Goal: Task Accomplishment & Management: Manage account settings

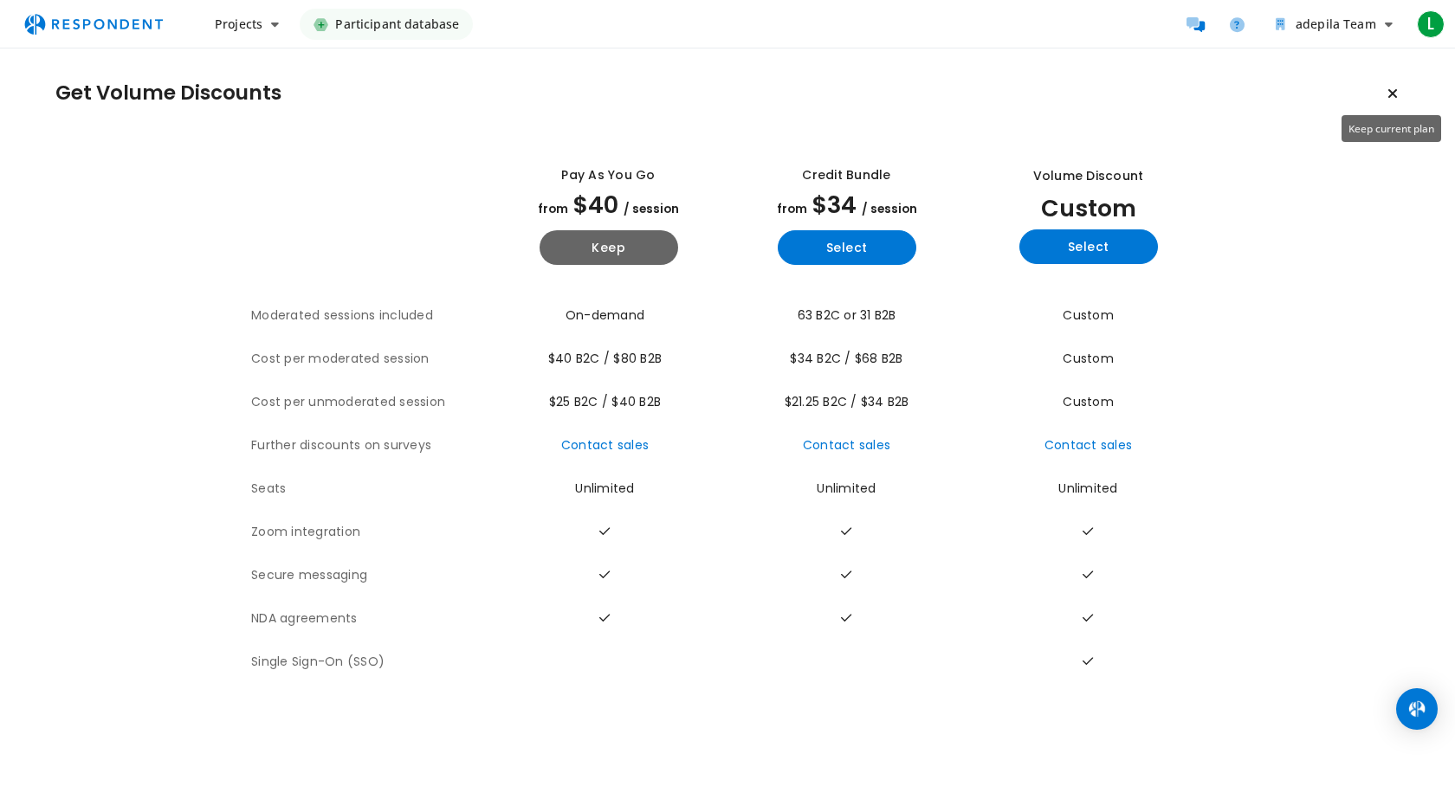
click at [1389, 92] on icon "Keep current plan" at bounding box center [1392, 94] width 10 height 14
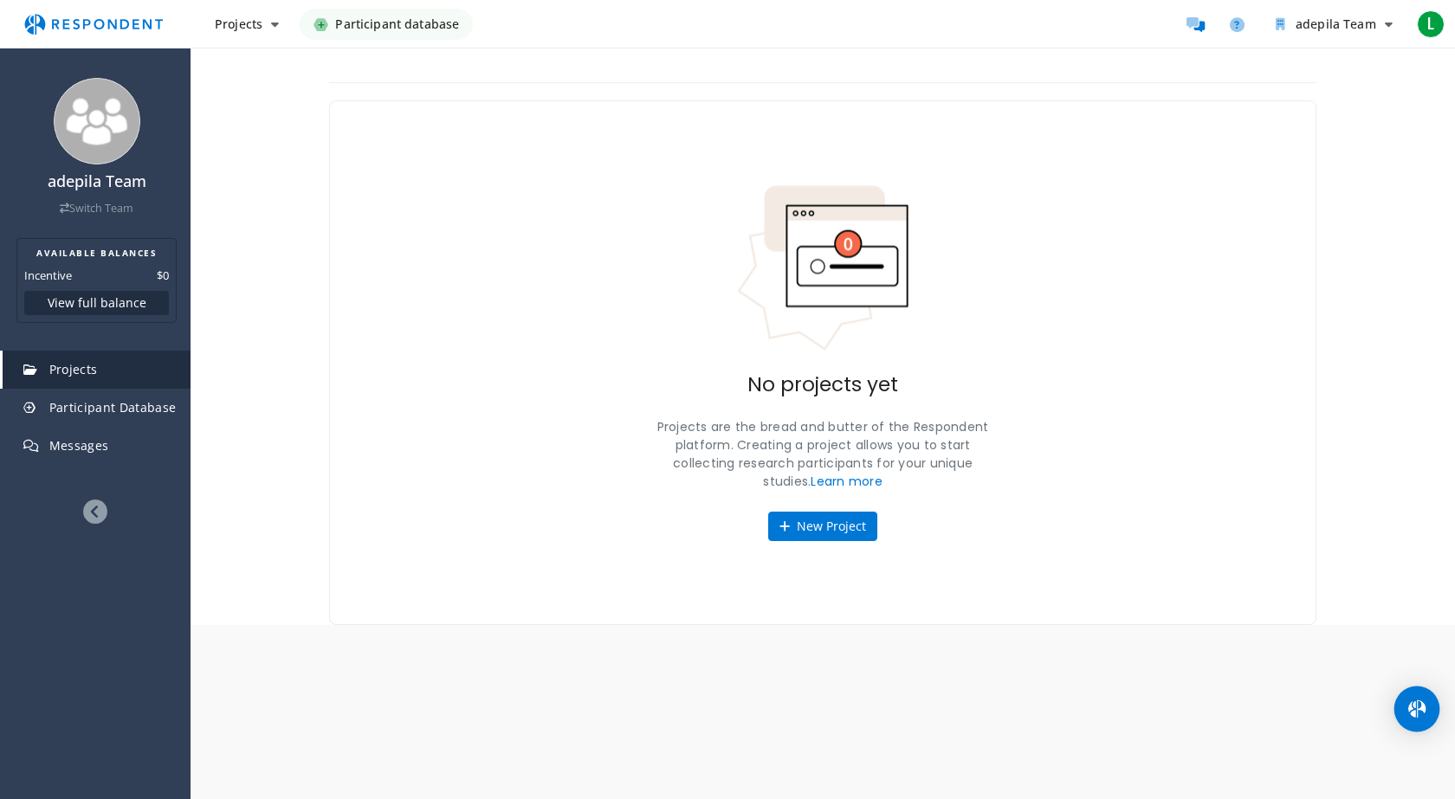
click at [1422, 708] on img "Open Intercom Messenger" at bounding box center [1416, 709] width 23 height 23
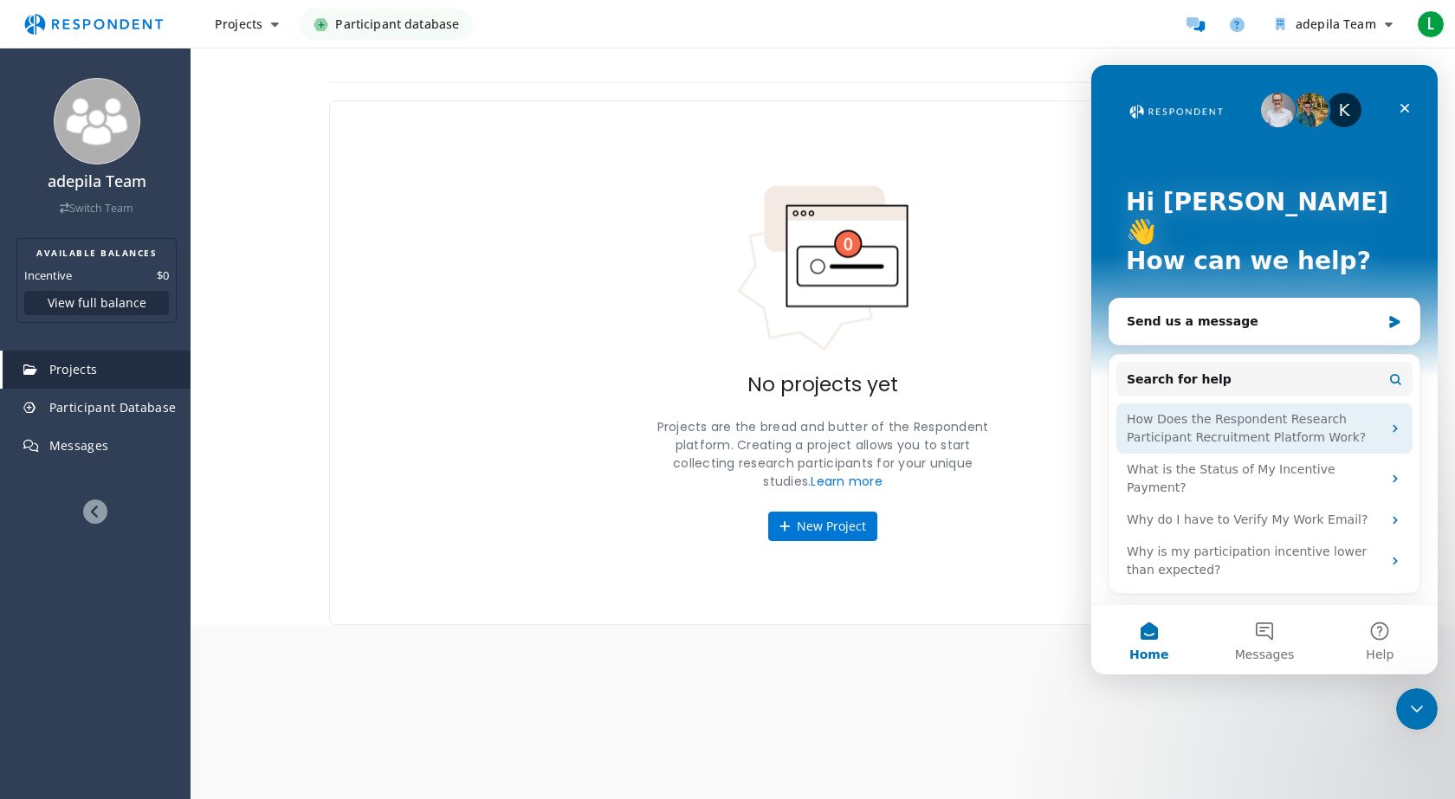
click at [1368, 410] on div "How Does the Respondent Research Participant Recruitment Platform Work?" at bounding box center [1254, 428] width 255 height 36
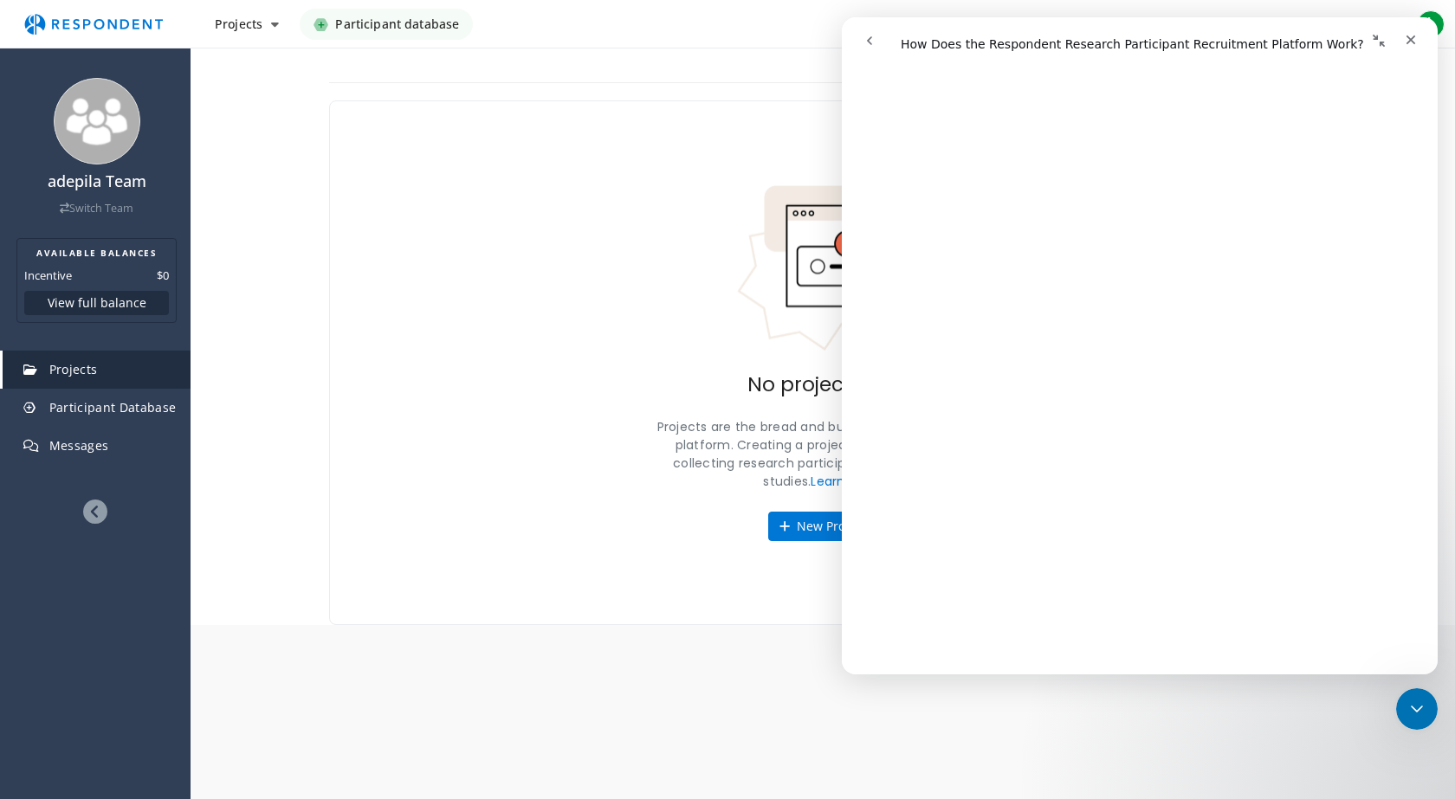
scroll to position [363, 0]
drag, startPoint x: 1431, startPoint y: 303, endPoint x: 2296, endPoint y: 508, distance: 888.2
click at [399, 265] on div "No projects yet Projects are the bread and butter of the Respondent platform. C…" at bounding box center [822, 362] width 987 height 525
click at [536, 259] on div "No projects yet Projects are the bread and butter of the Respondent platform. C…" at bounding box center [822, 362] width 987 height 525
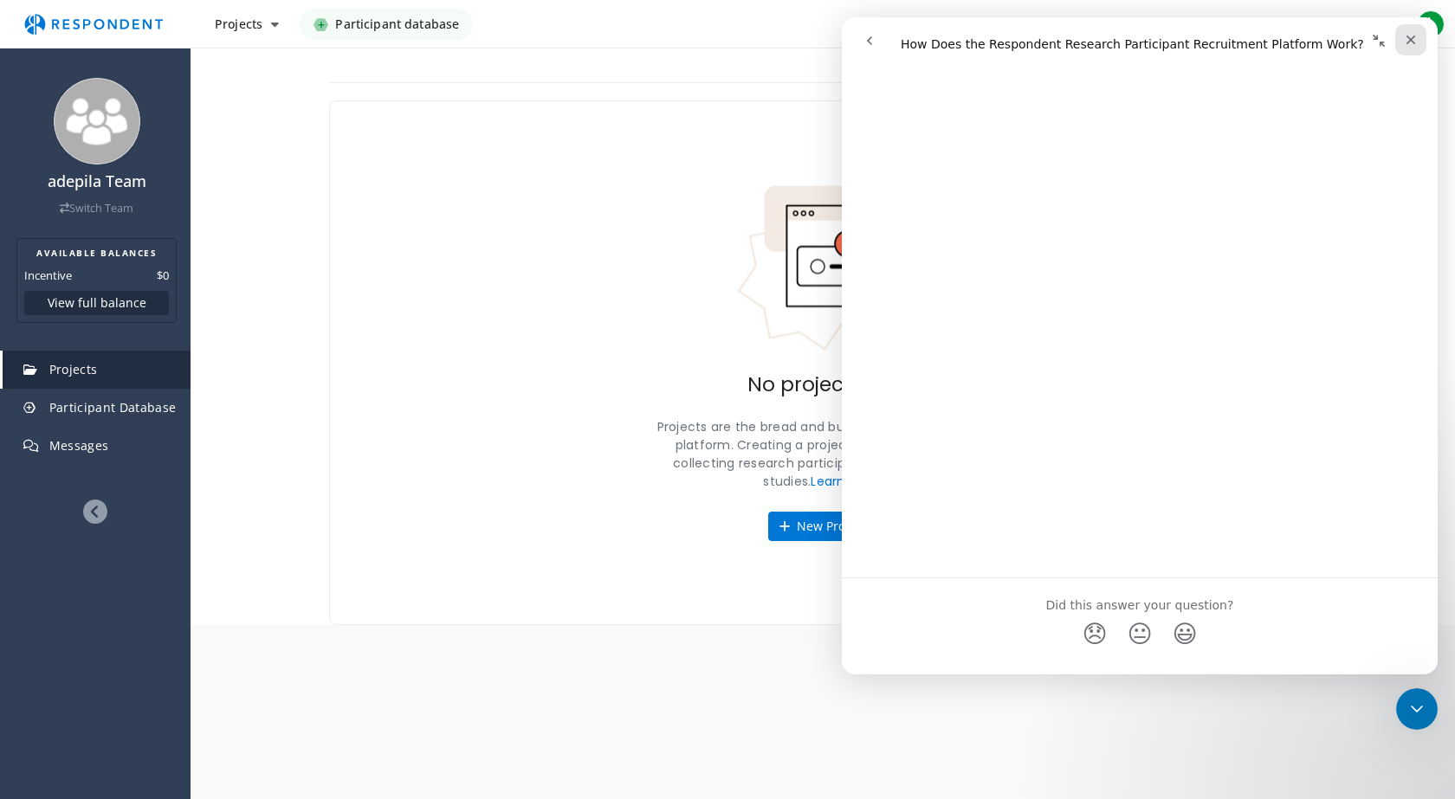
click at [1411, 38] on icon "Close" at bounding box center [1411, 41] width 10 height 10
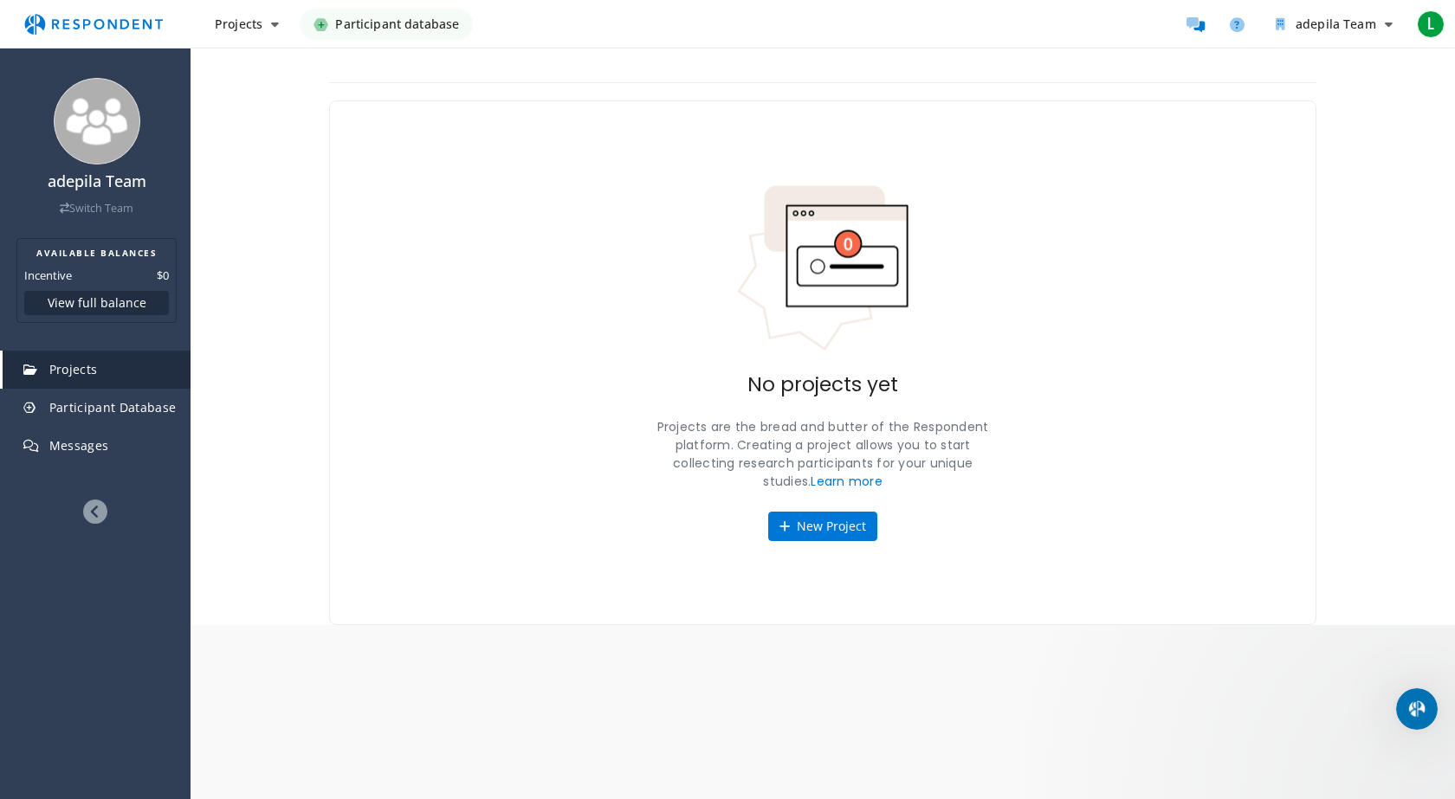
scroll to position [0, 0]
click at [113, 306] on button "View full balance" at bounding box center [96, 303] width 145 height 24
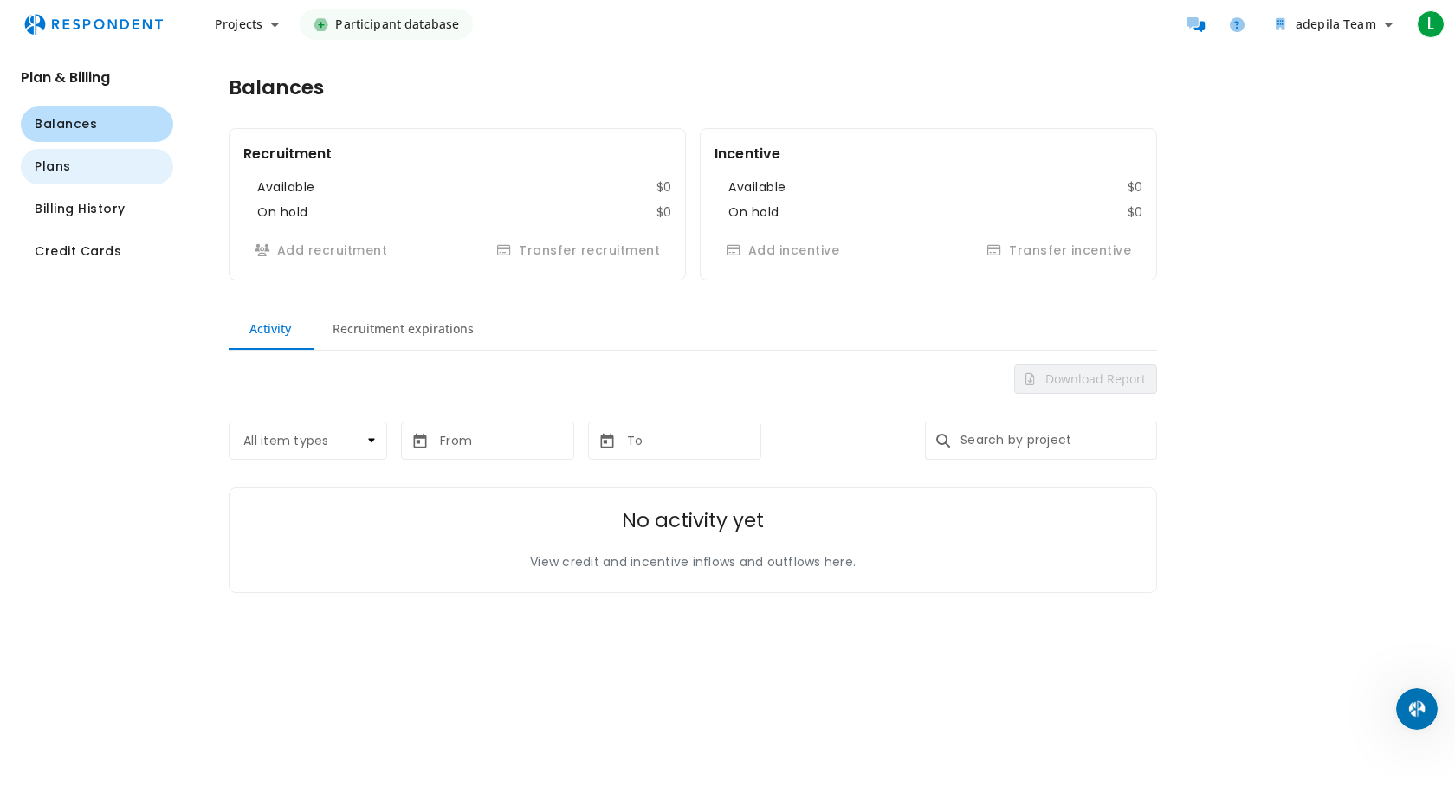
click at [46, 166] on span "Plans" at bounding box center [53, 167] width 36 height 18
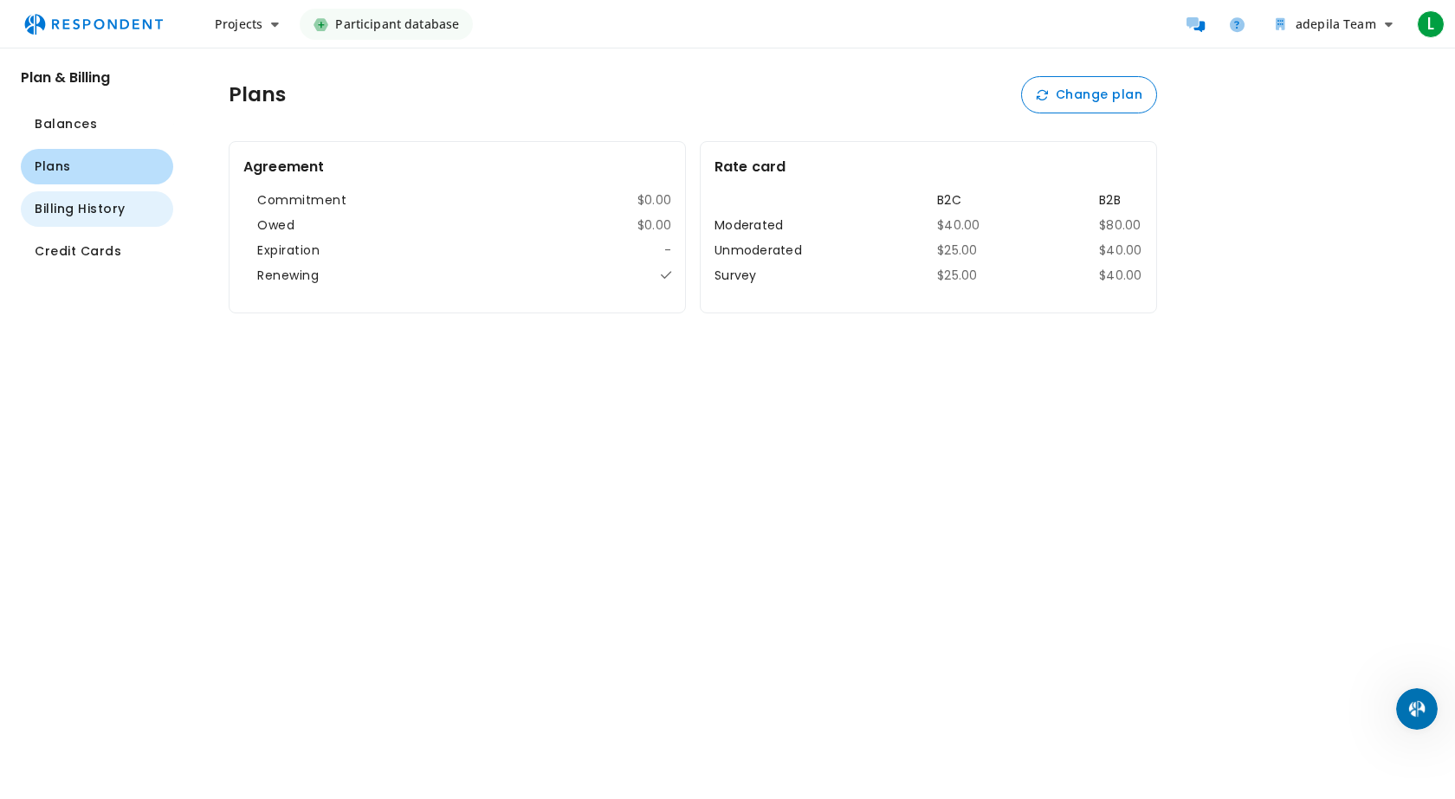
click at [81, 213] on span "Billing History" at bounding box center [80, 209] width 91 height 18
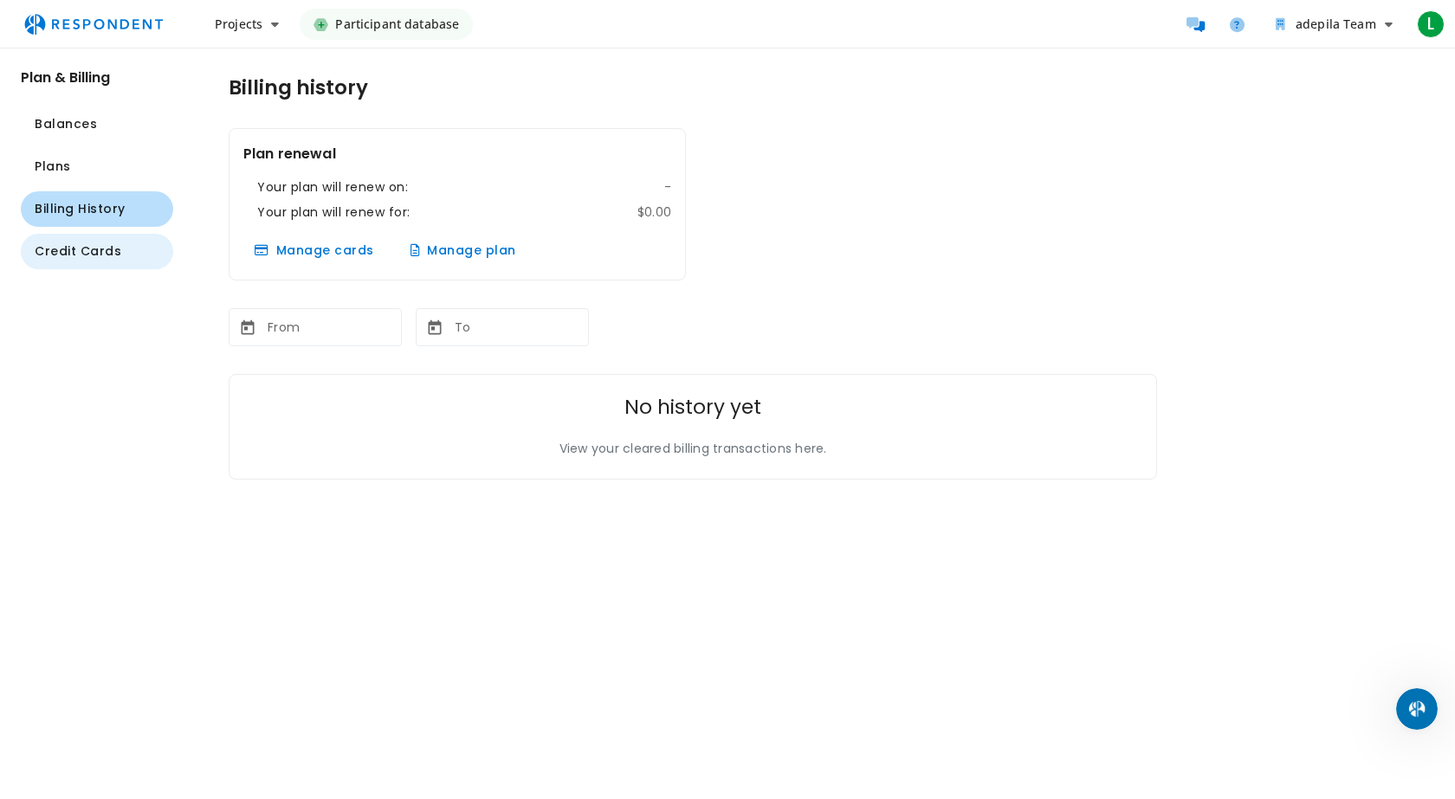
click at [87, 255] on span "Credit Cards" at bounding box center [78, 251] width 87 height 18
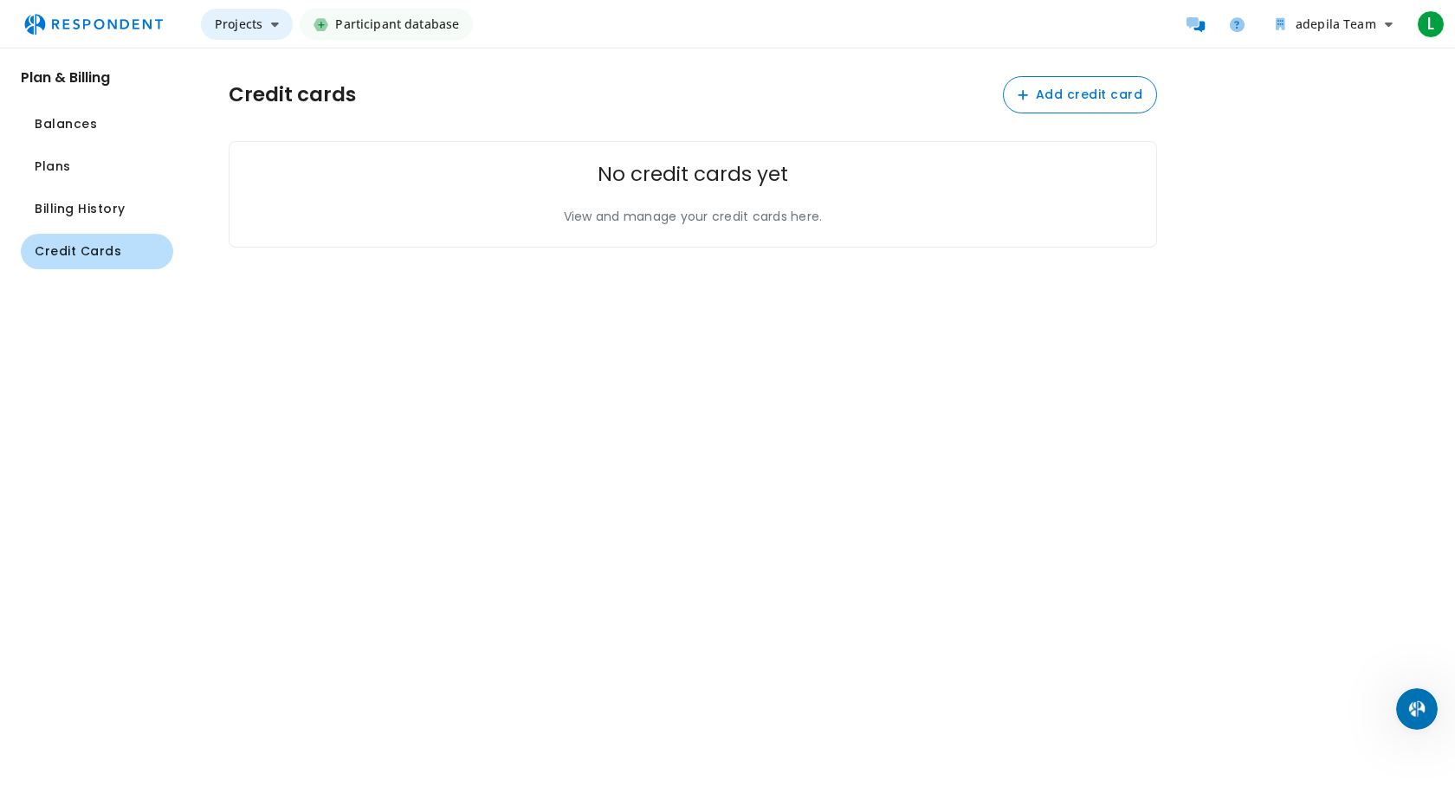
click at [263, 21] on button "Projects" at bounding box center [247, 24] width 92 height 31
click at [1194, 24] on md-backdrop at bounding box center [727, 399] width 1455 height 799
click at [1194, 25] on icon "Message participants" at bounding box center [1195, 24] width 18 height 15
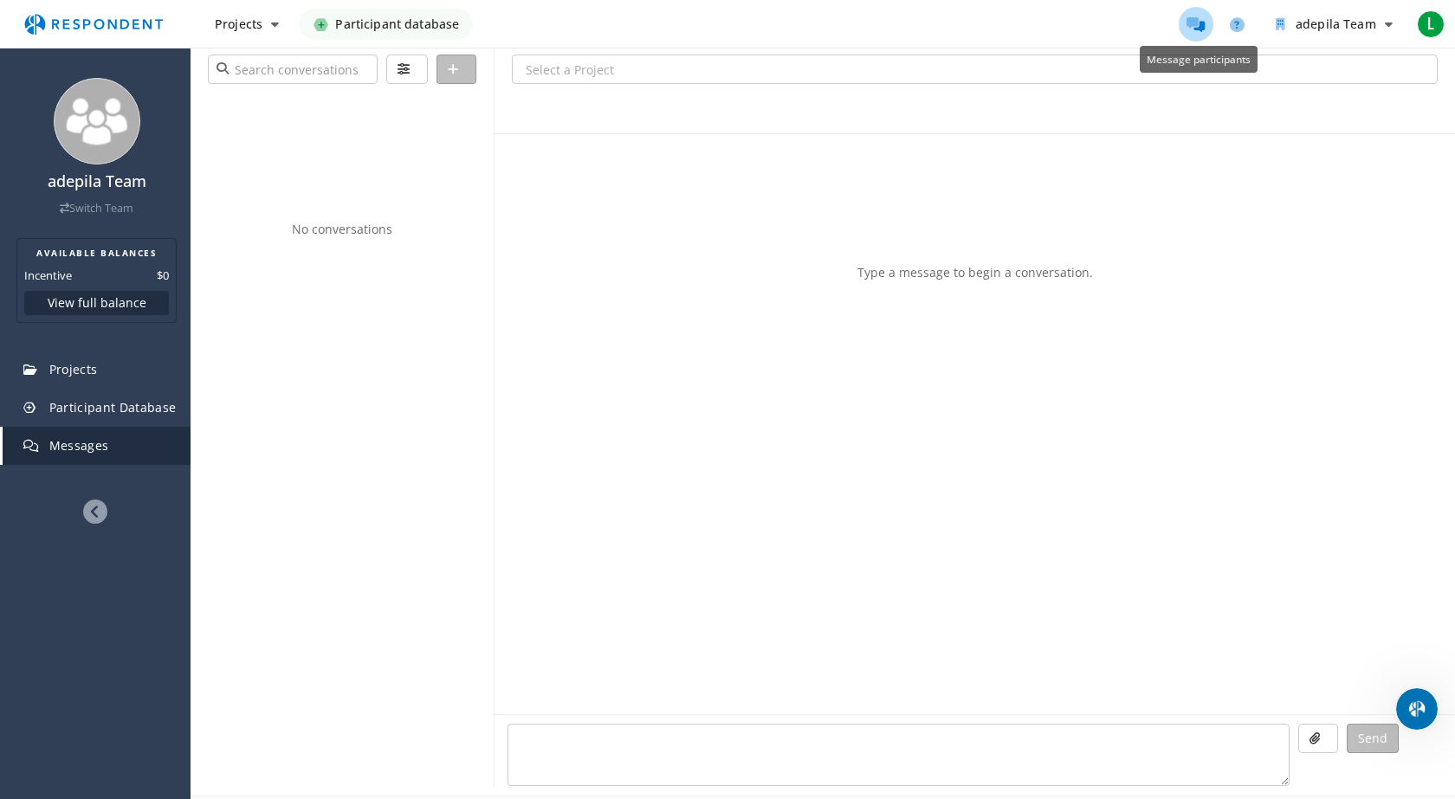
click at [1196, 29] on icon "Message participants" at bounding box center [1195, 24] width 18 height 15
click at [92, 505] on icon at bounding box center [95, 512] width 24 height 24
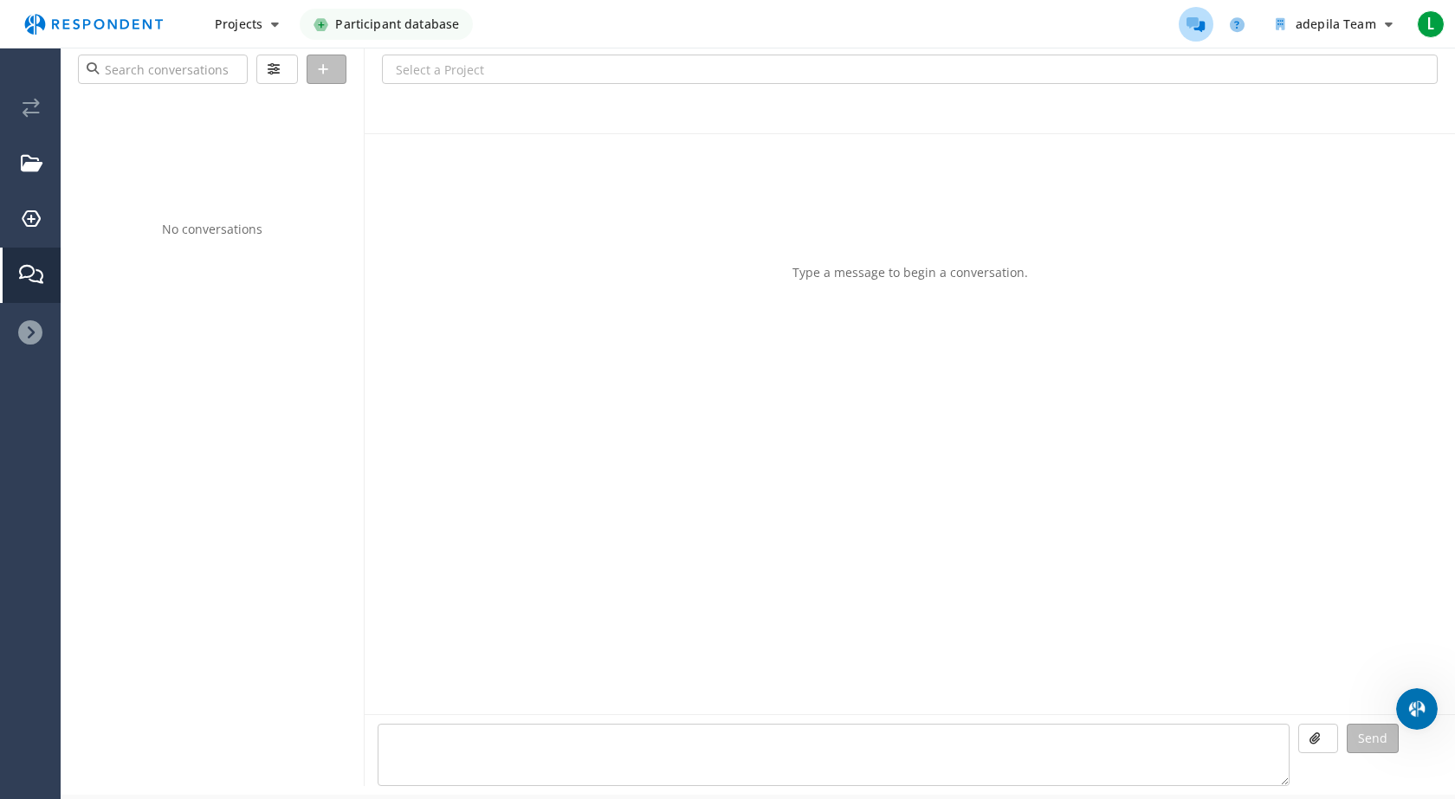
click at [29, 339] on icon at bounding box center [30, 332] width 24 height 24
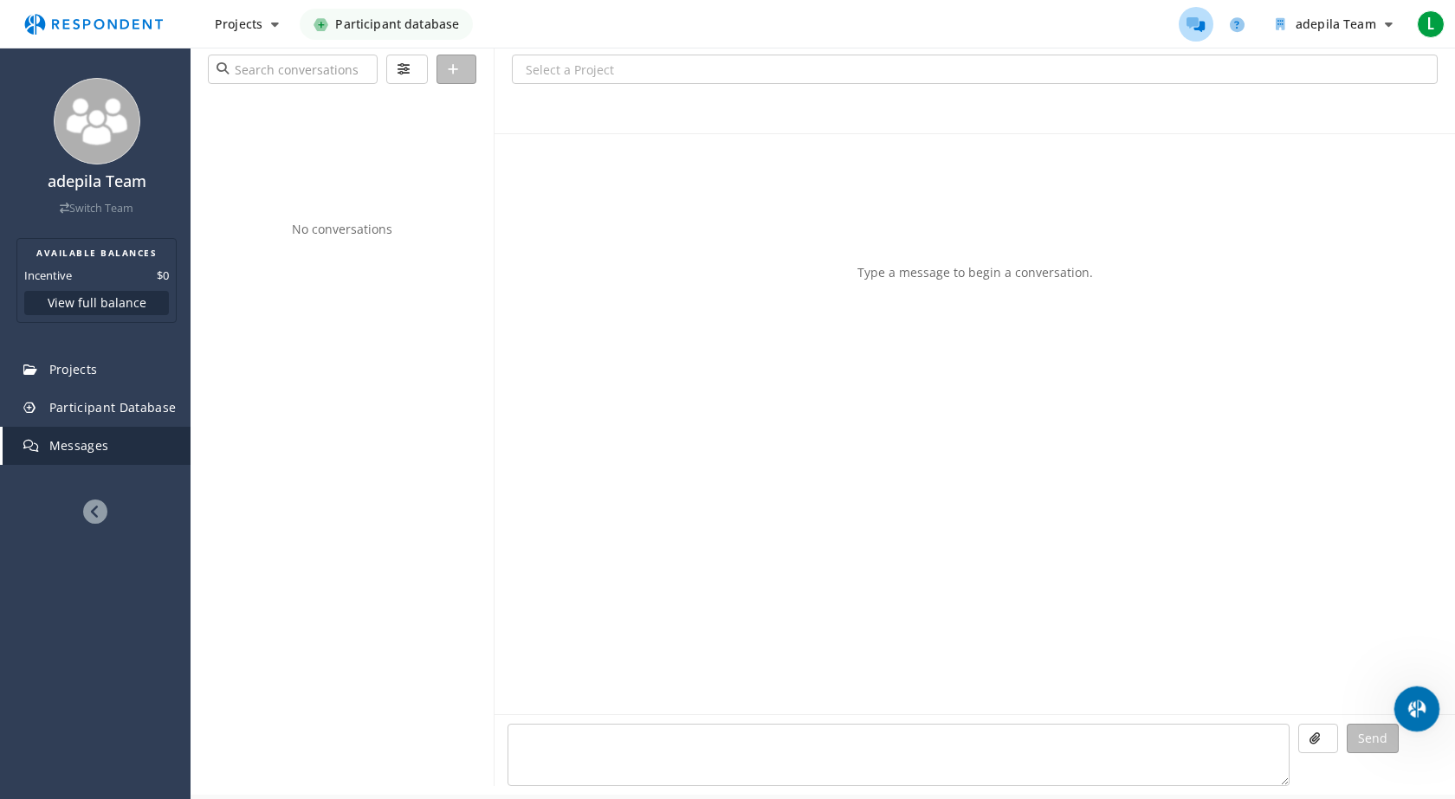
click at [1417, 705] on icon "Open Intercom Messenger" at bounding box center [1414, 707] width 29 height 29
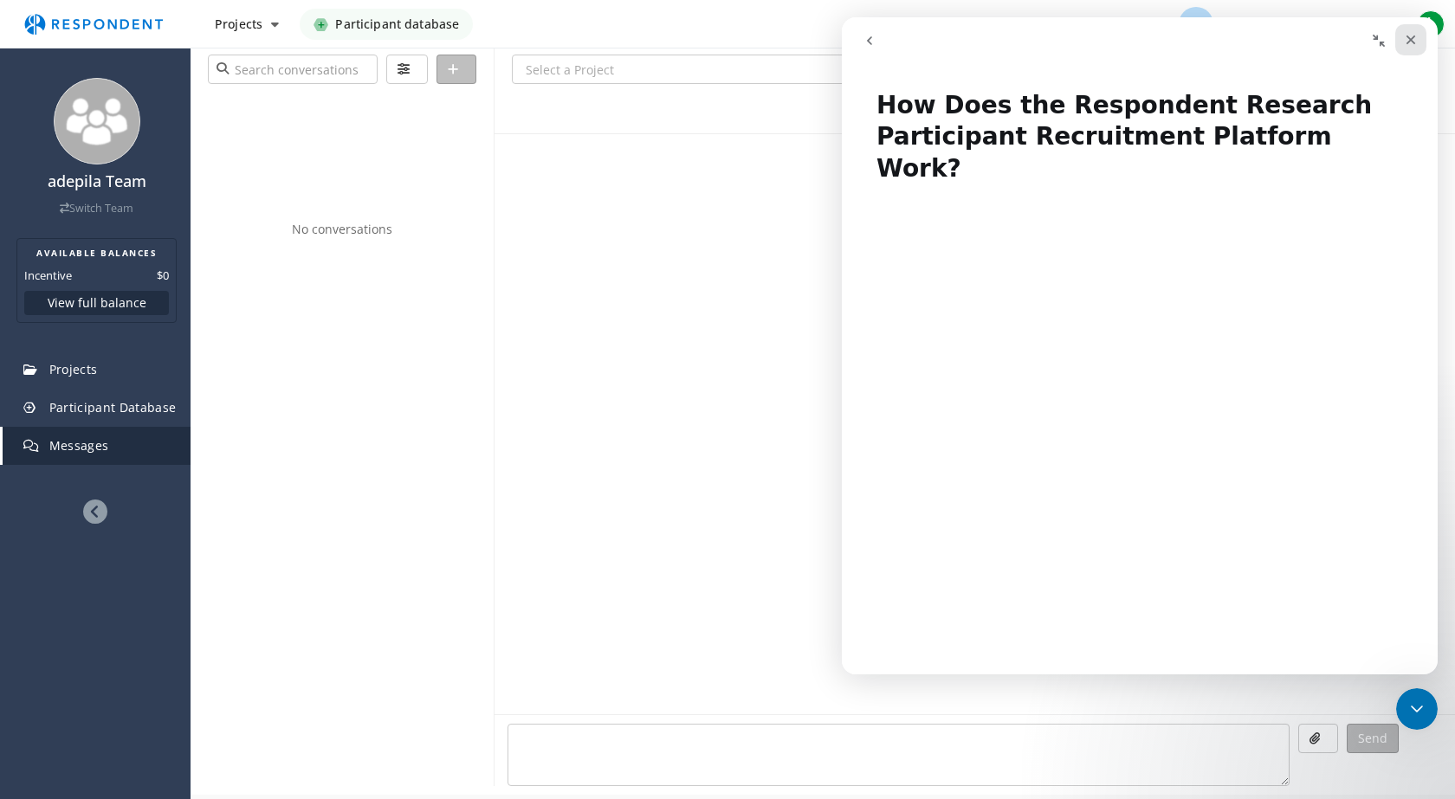
click at [1409, 42] on icon "Close" at bounding box center [1411, 41] width 10 height 10
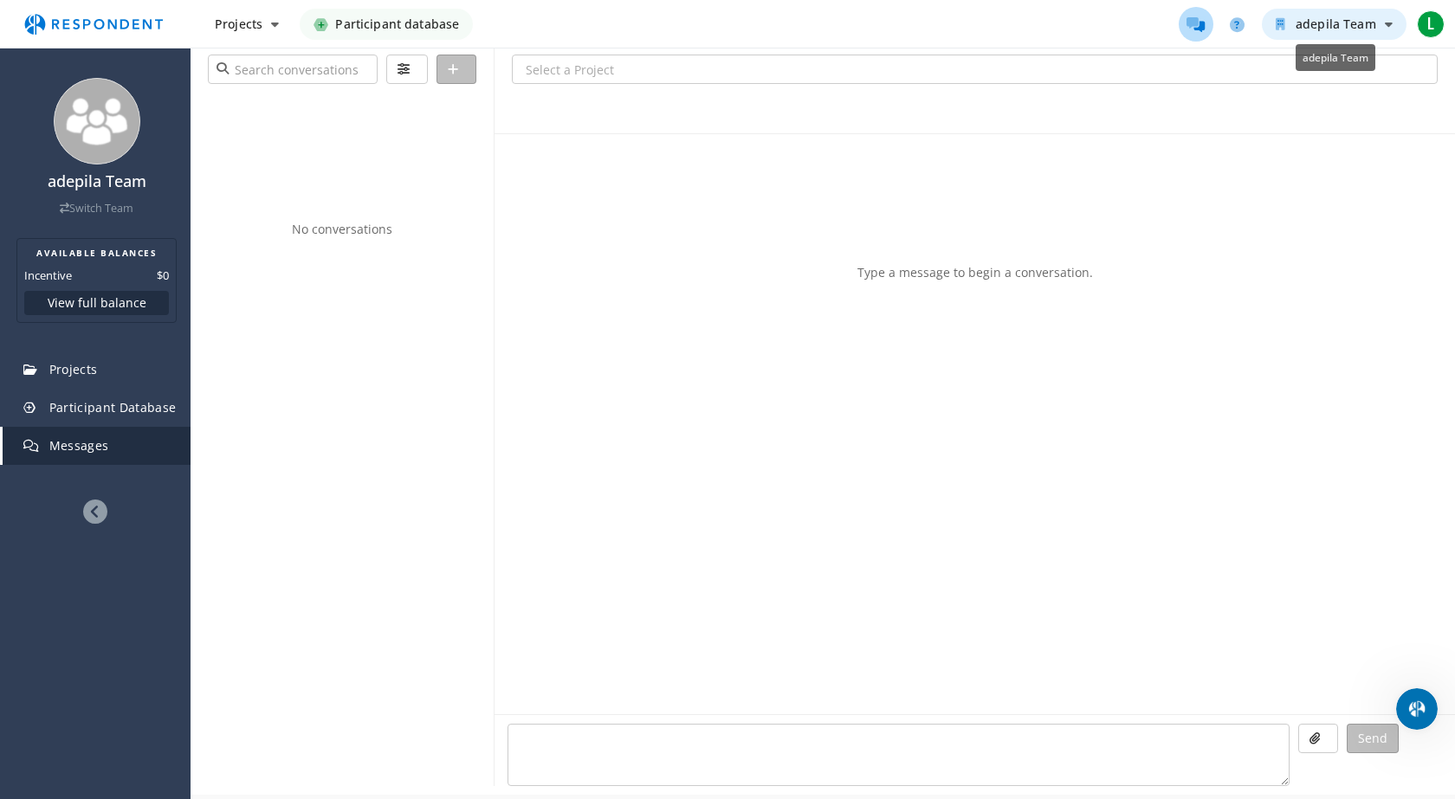
click at [1386, 26] on icon "adepila Team" at bounding box center [1389, 24] width 8 height 12
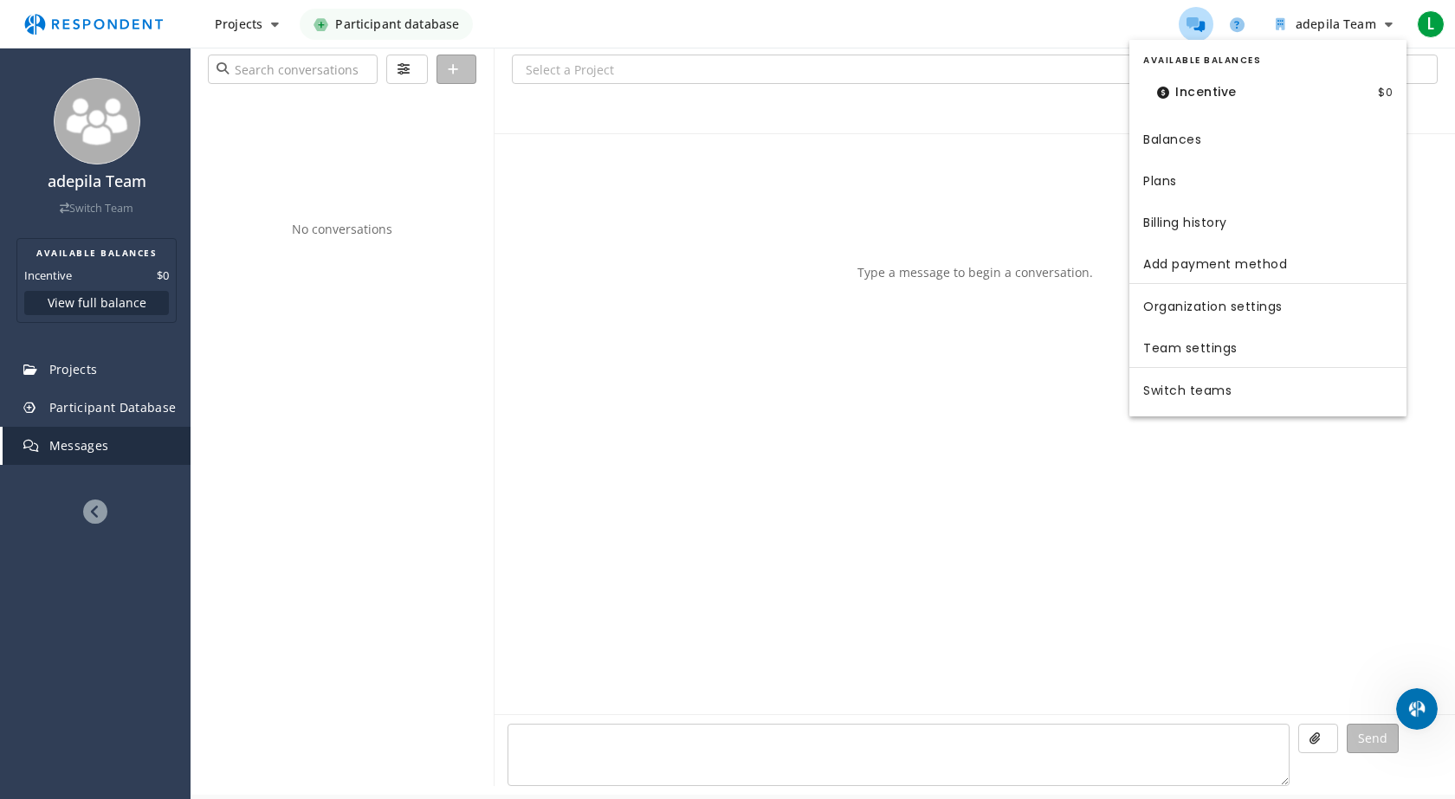
click at [1264, 3] on md-backdrop at bounding box center [727, 399] width 1455 height 799
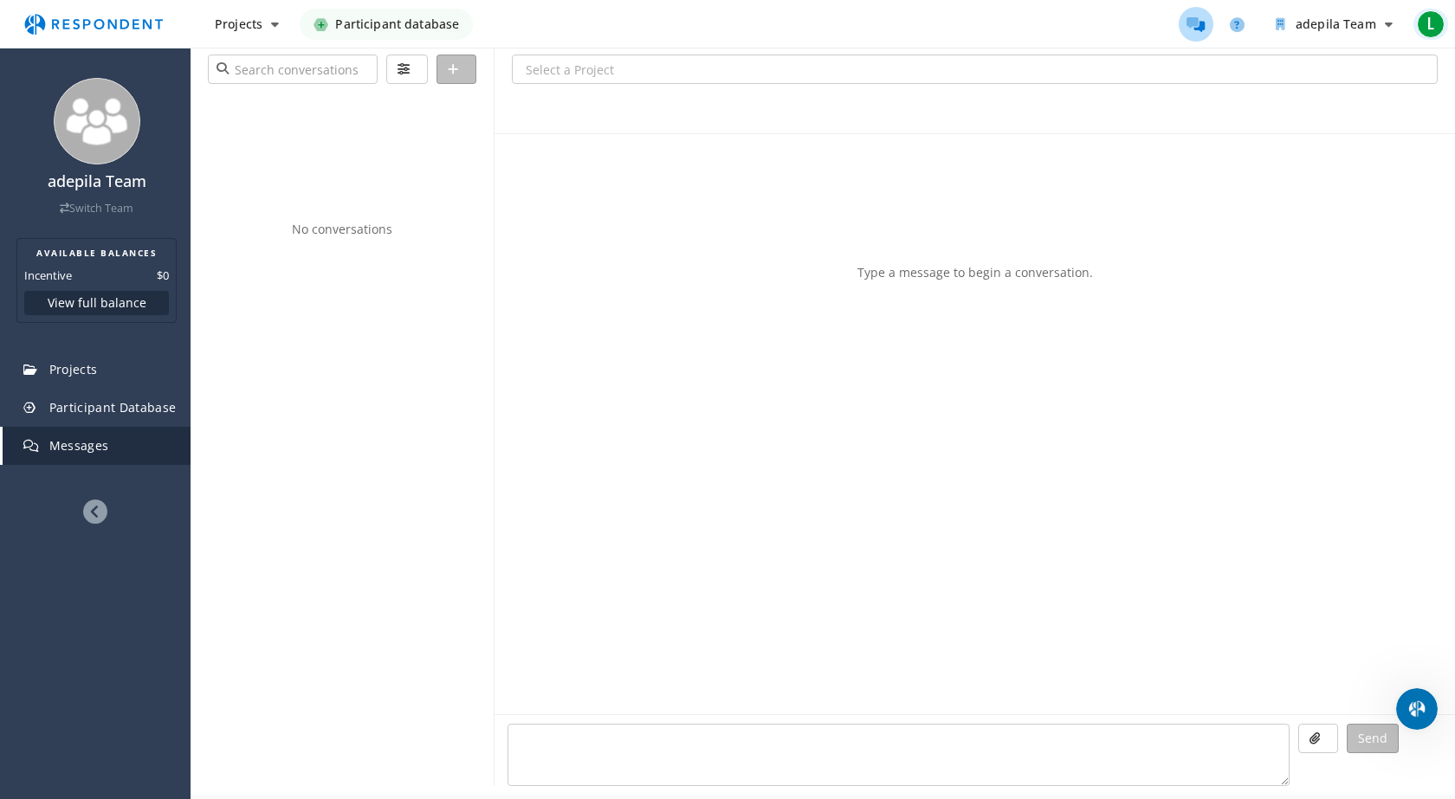
click at [1437, 18] on span "L" at bounding box center [1431, 24] width 28 height 28
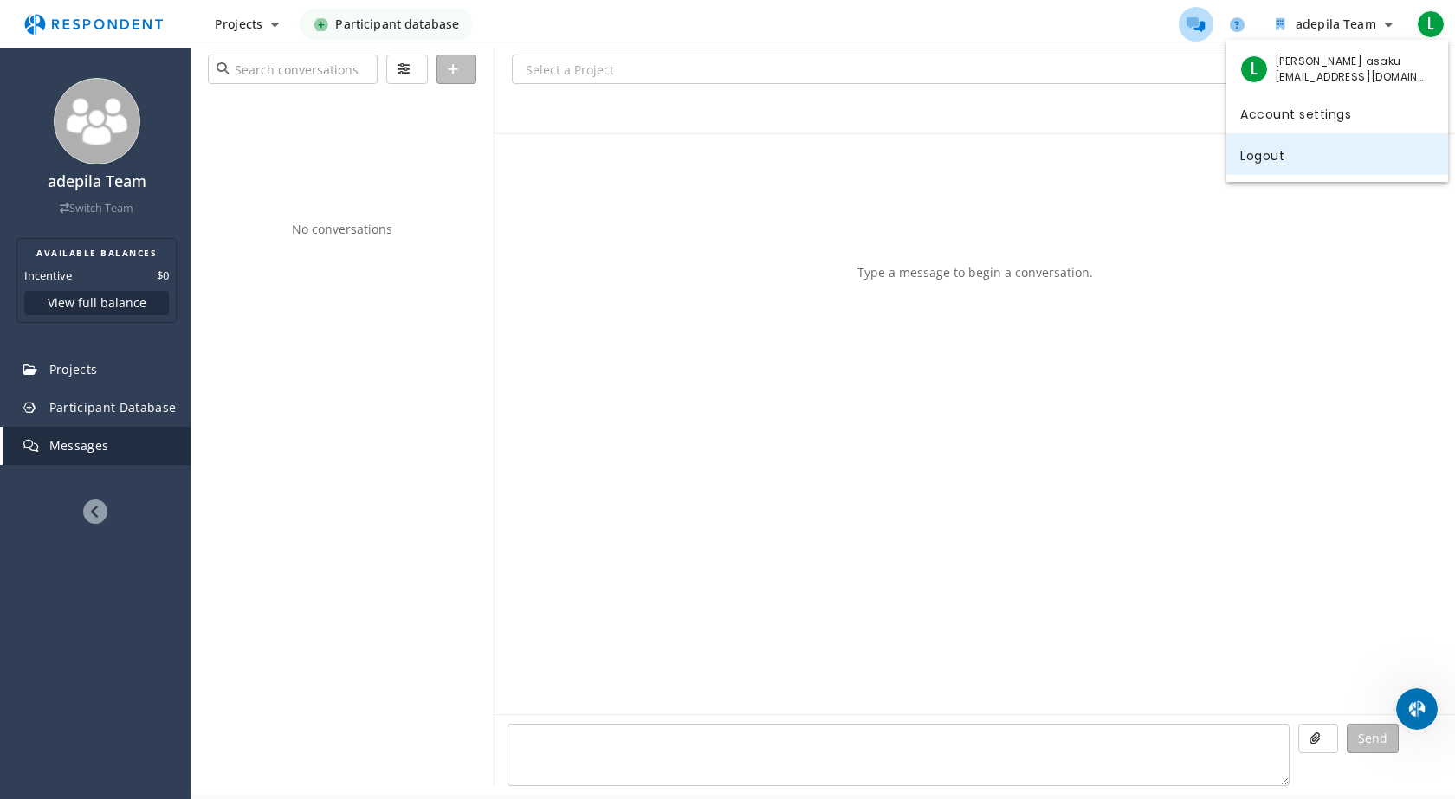
click at [1308, 155] on link "Logout" at bounding box center [1337, 154] width 222 height 42
